Goal: Task Accomplishment & Management: Complete application form

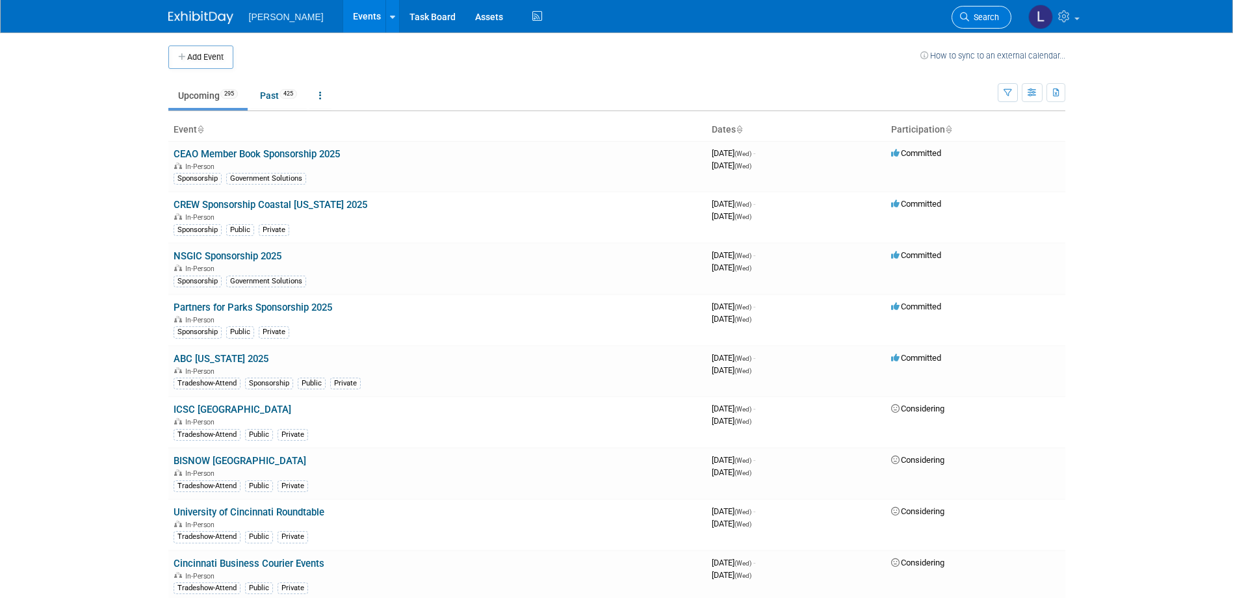
click at [972, 16] on span "Search" at bounding box center [984, 17] width 30 height 10
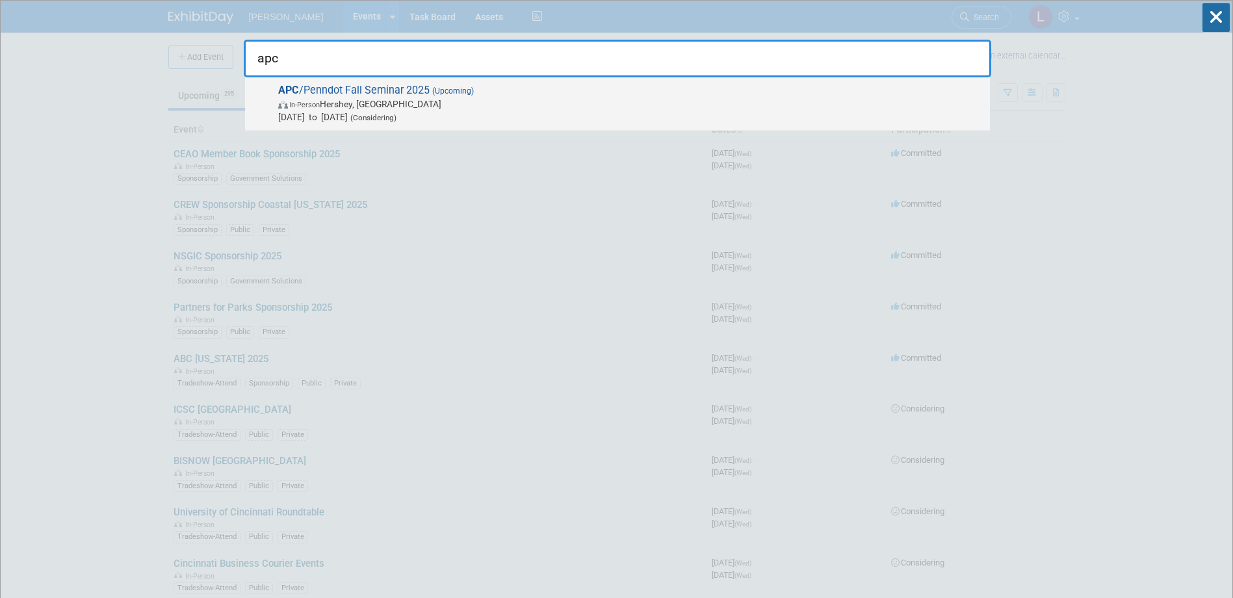
type input "apc"
click at [791, 90] on span "APC /Penndot Fall Seminar 2025 (Upcoming) In-Person Hershey, PA Nov 19, 2025 to…" at bounding box center [628, 104] width 709 height 40
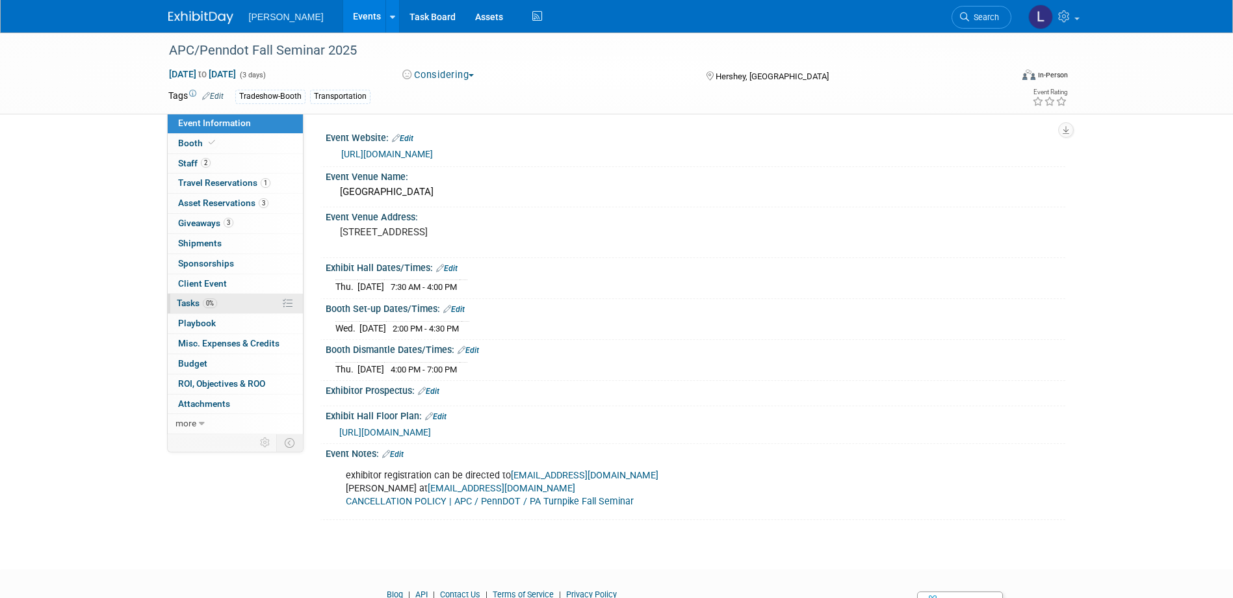
click at [198, 304] on span "Tasks 0%" at bounding box center [197, 303] width 40 height 10
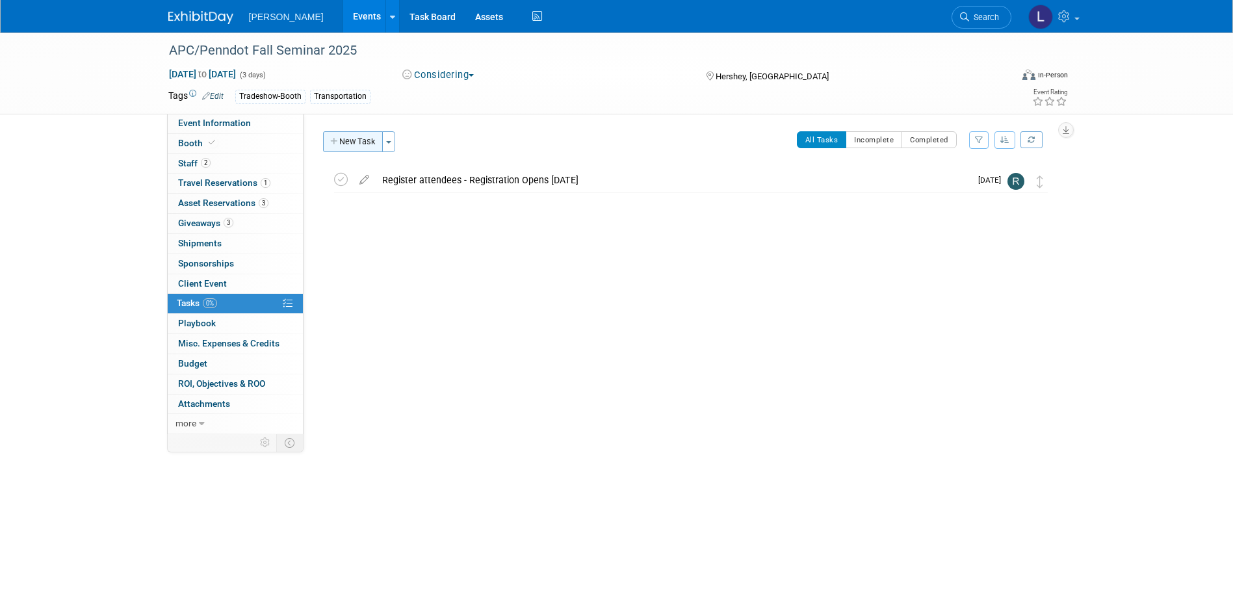
click at [338, 137] on button "New Task" at bounding box center [353, 141] width 60 height 21
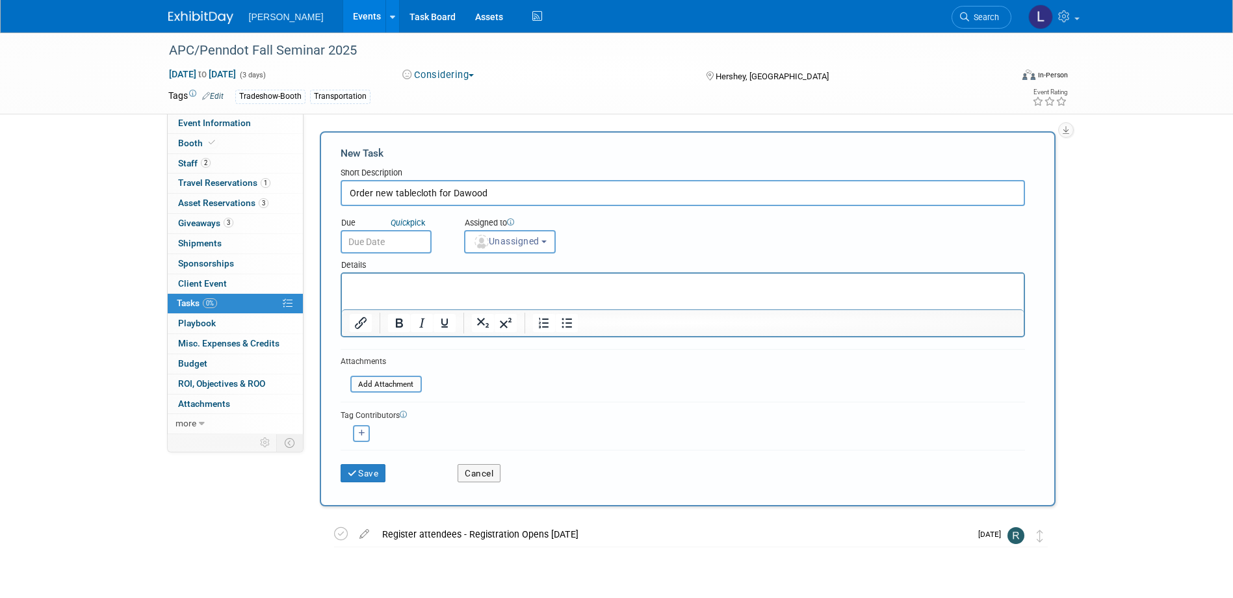
type input "Order new tablecloth for Dawood"
click at [423, 290] on p "Rich Text Area. Press ALT-0 for help." at bounding box center [682, 285] width 667 height 13
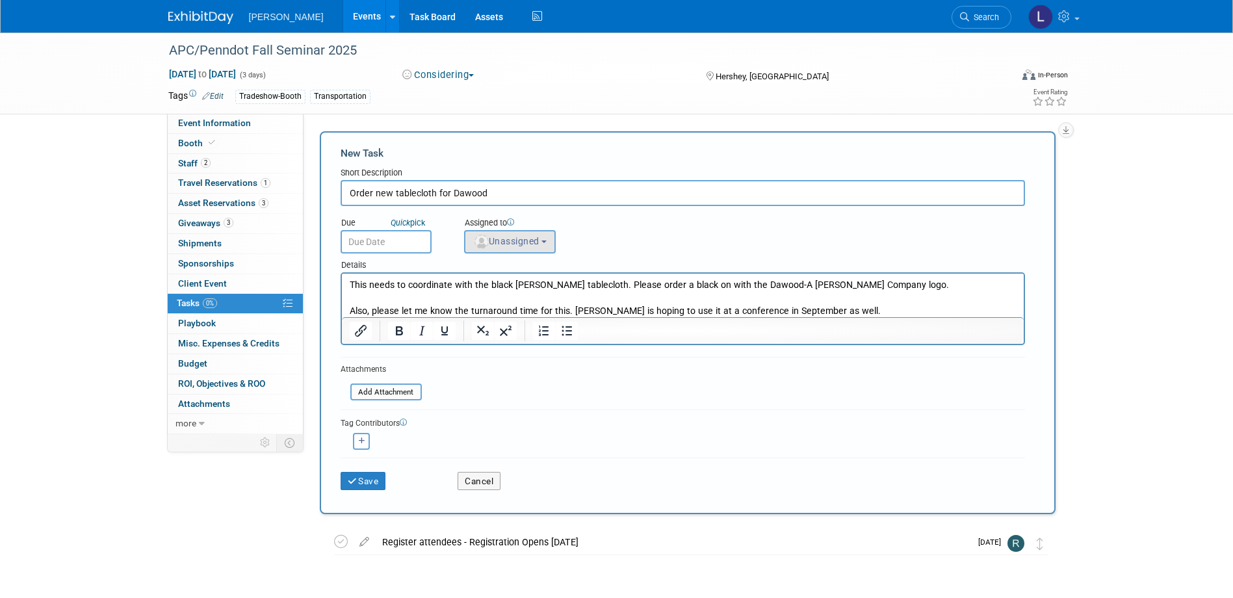
click at [491, 242] on span "Unassigned" at bounding box center [506, 241] width 66 height 10
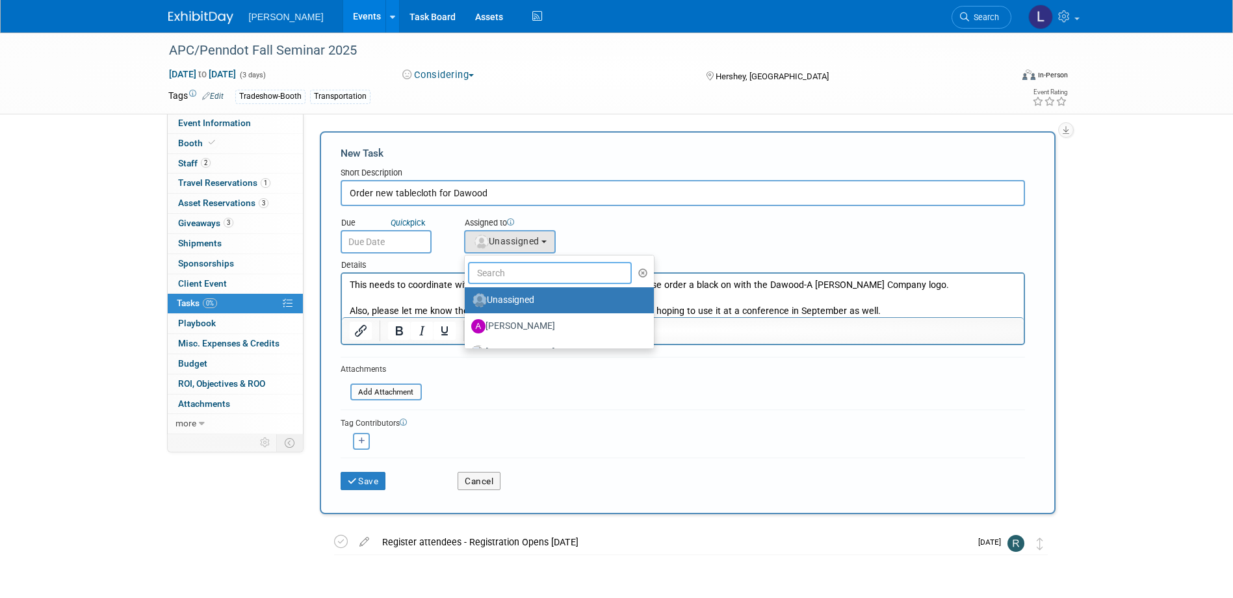
click at [492, 264] on input "text" at bounding box center [550, 273] width 164 height 22
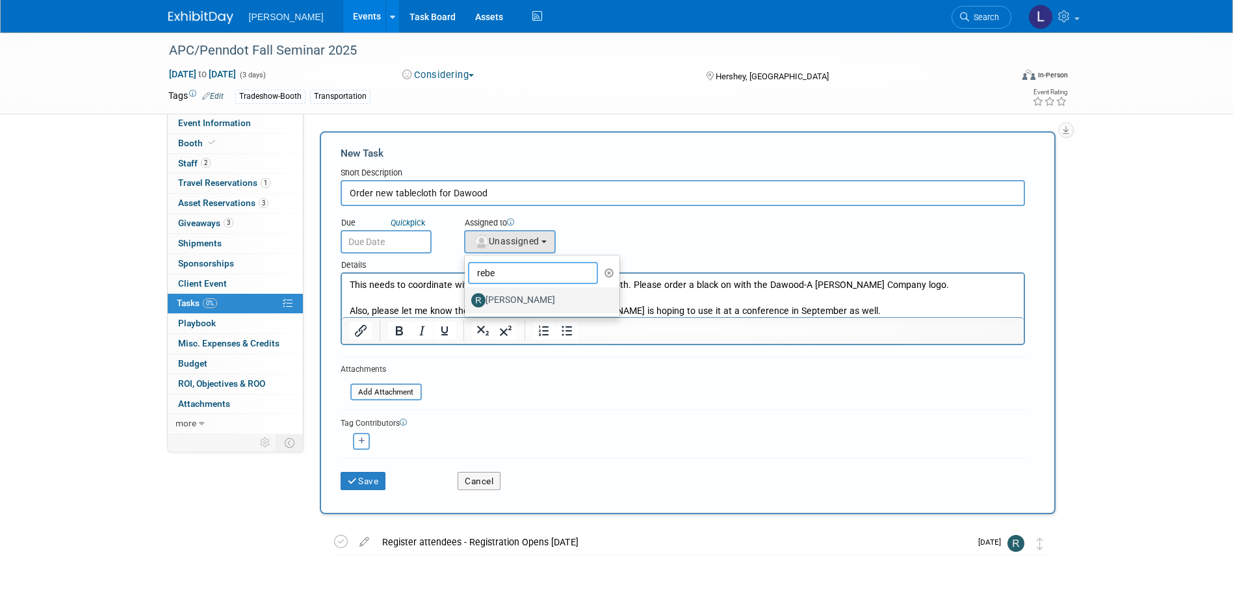
type input "rebe"
click at [495, 302] on label "[PERSON_NAME]" at bounding box center [539, 300] width 136 height 21
click at [467, 302] on input "[PERSON_NAME]" at bounding box center [462, 299] width 8 height 8
select select "844a177d-a181-44ff-a72a-5731d68e4351"
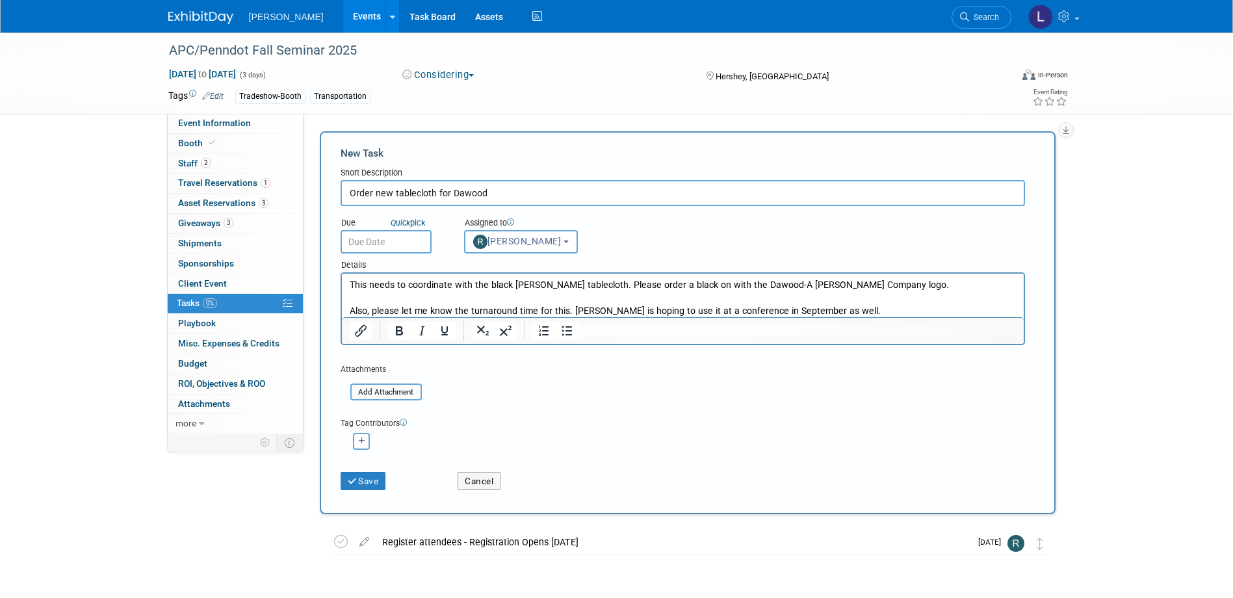
click at [380, 247] on input "text" at bounding box center [386, 241] width 91 height 23
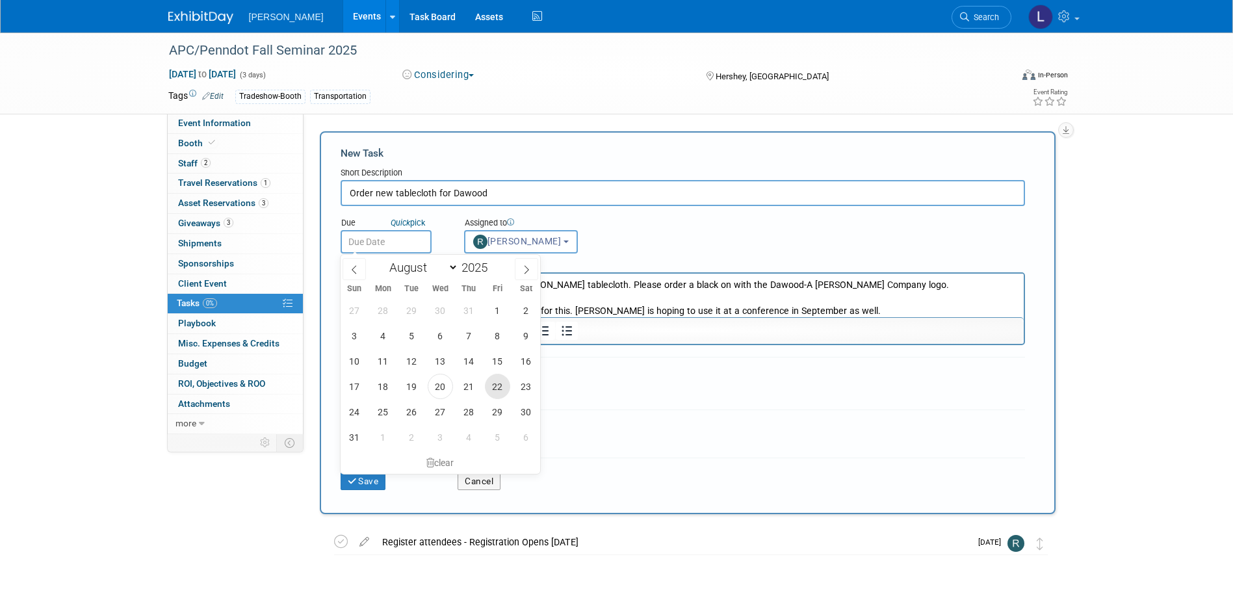
click at [501, 386] on span "22" at bounding box center [497, 386] width 25 height 25
type input "[DATE]"
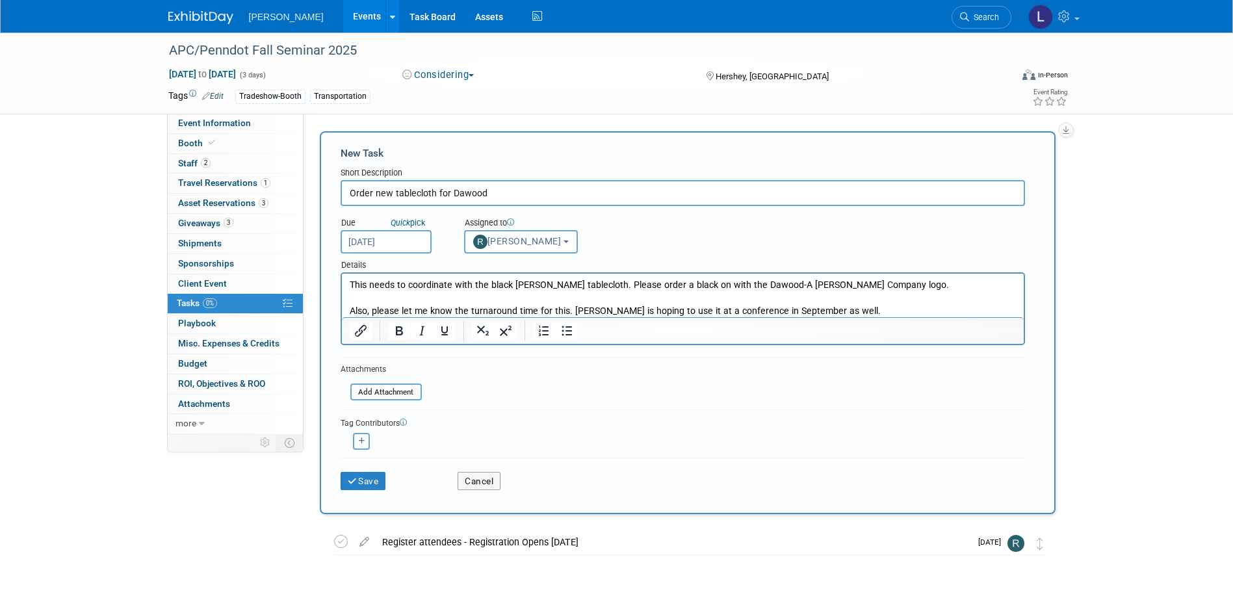
click at [365, 439] on icon "button" at bounding box center [362, 441] width 7 height 7
select select
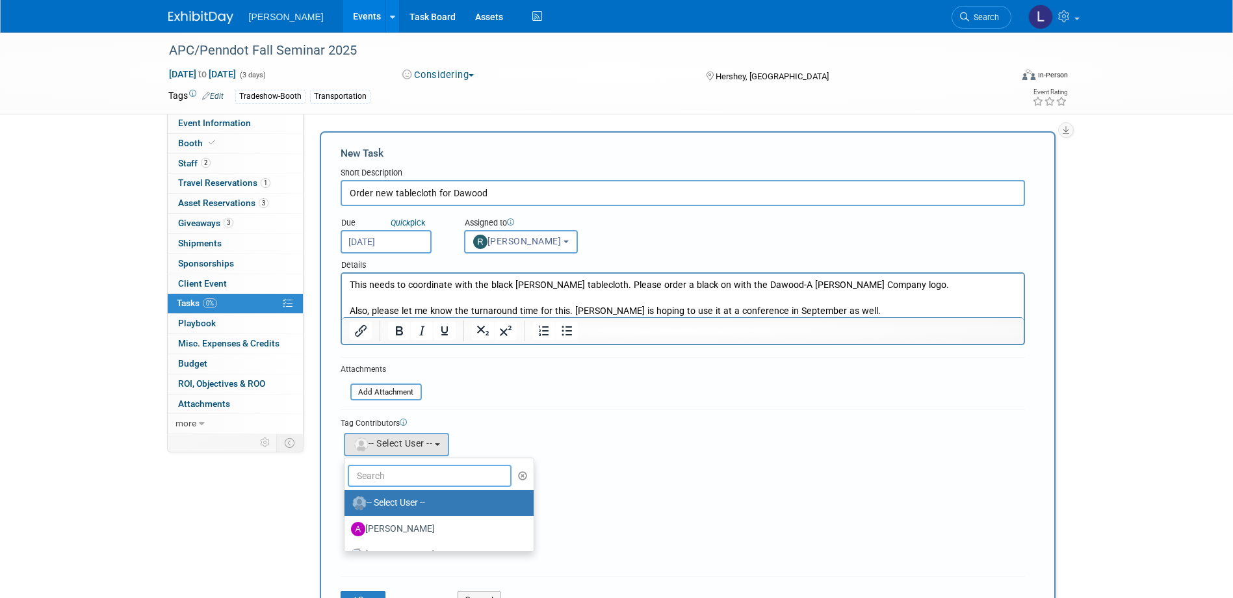
click at [360, 477] on input "text" at bounding box center [430, 476] width 164 height 22
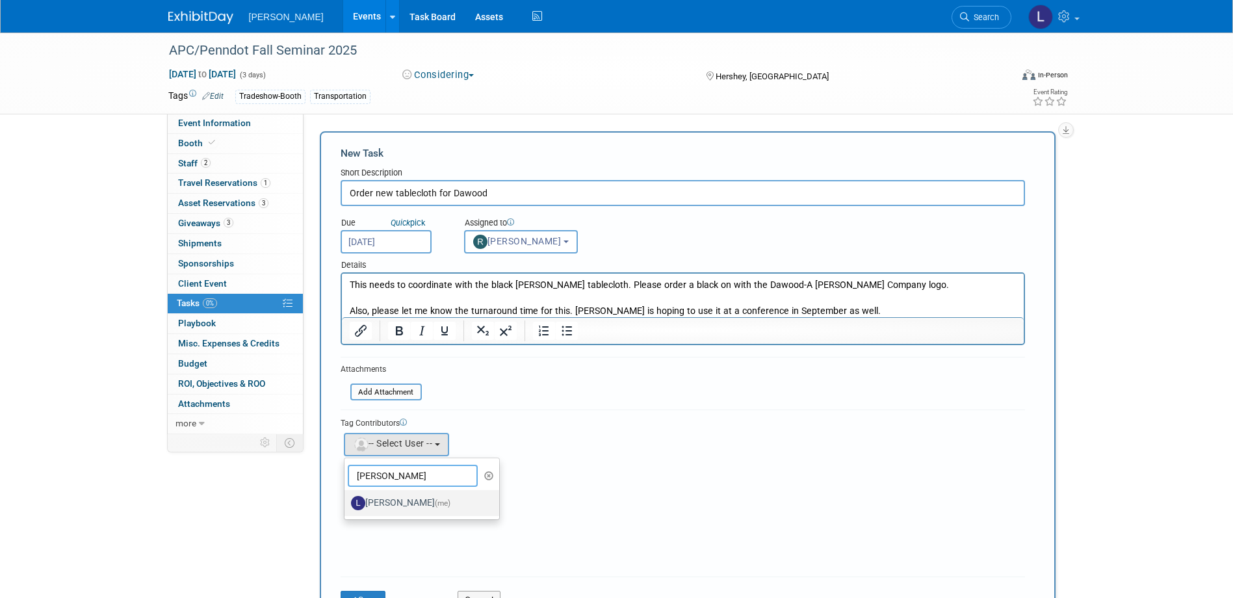
type input "[PERSON_NAME]"
click at [380, 504] on label "[PERSON_NAME] (me)" at bounding box center [419, 503] width 136 height 21
click at [347, 504] on input "[PERSON_NAME] (me)" at bounding box center [342, 501] width 8 height 8
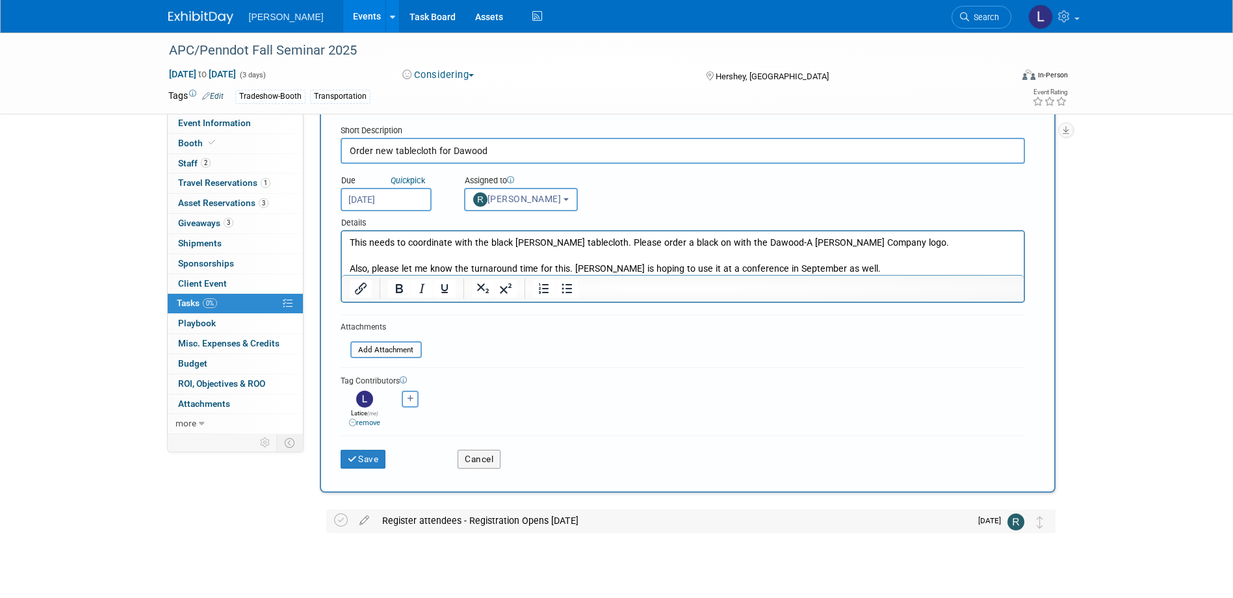
scroll to position [65, 0]
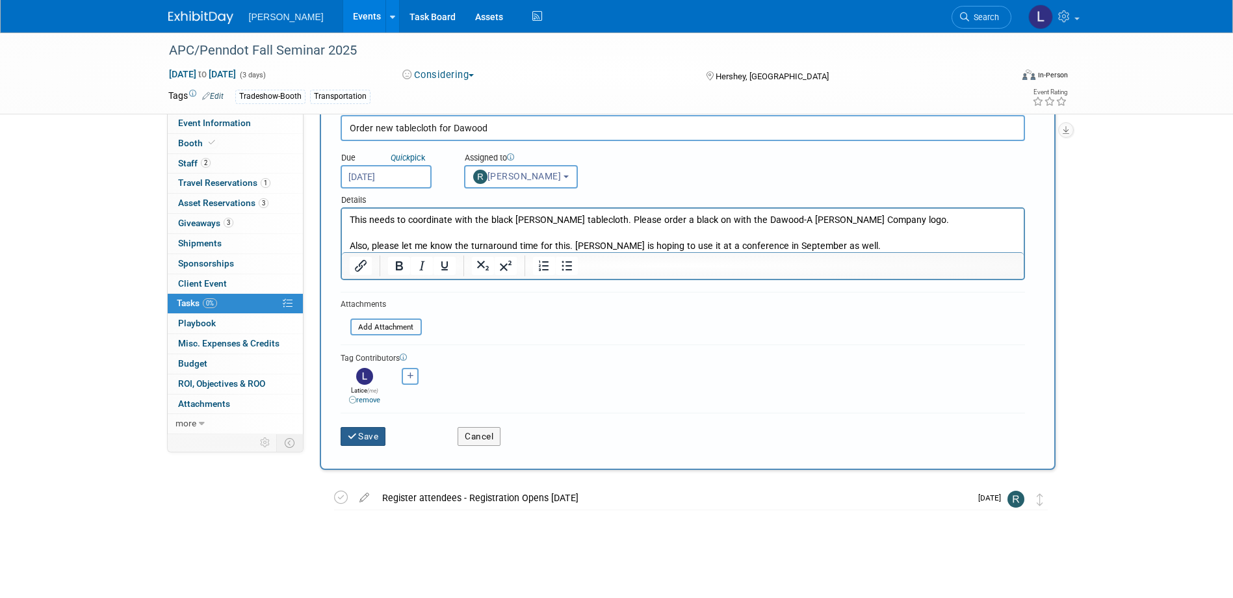
click at [352, 431] on button "Save" at bounding box center [364, 436] width 46 height 18
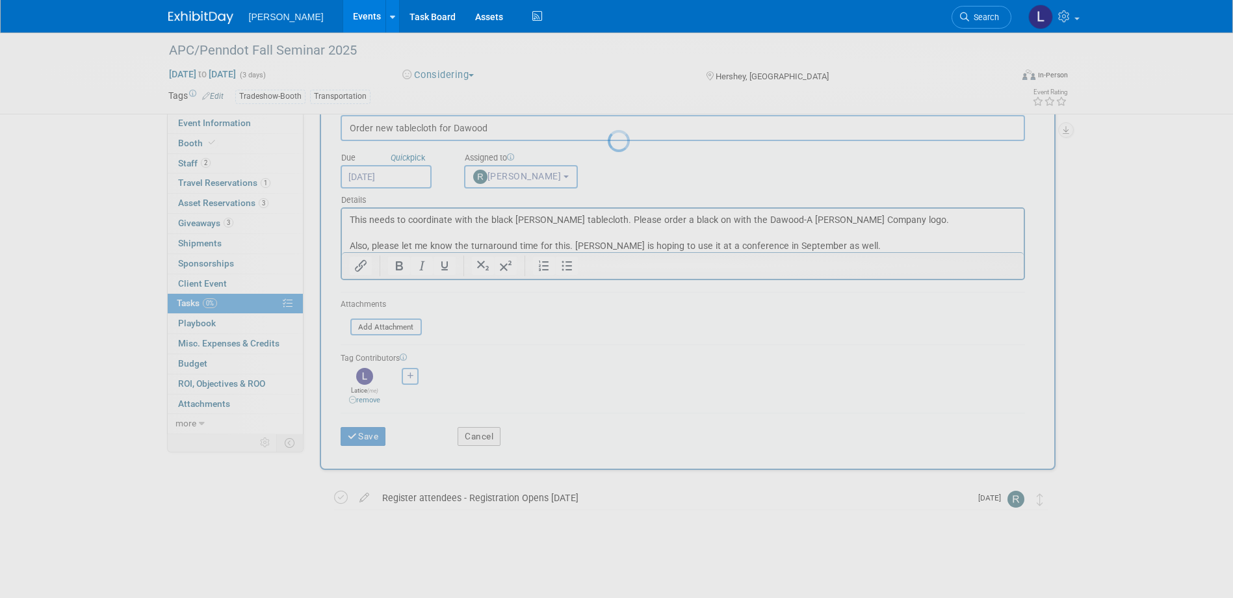
scroll to position [0, 0]
